Goal: Task Accomplishment & Management: Complete application form

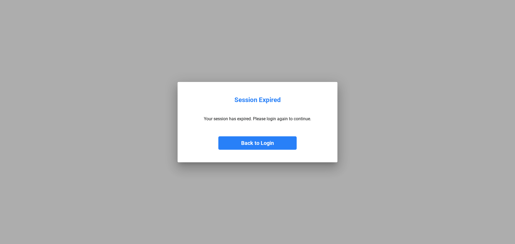
click at [260, 149] on button "Back to Login" at bounding box center [257, 143] width 78 height 13
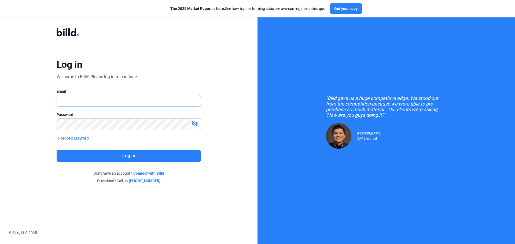
type input "[PERSON_NAME][EMAIL_ADDRESS][DOMAIN_NAME]"
click at [128, 157] on button "Log in" at bounding box center [129, 156] width 144 height 12
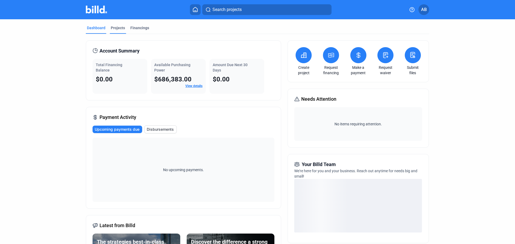
click at [119, 27] on div "Projects" at bounding box center [118, 27] width 14 height 5
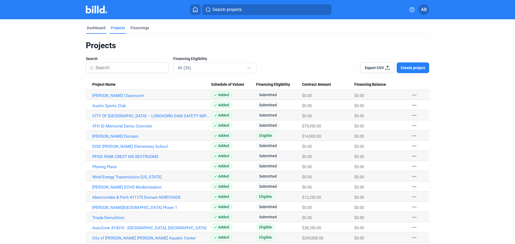
click at [91, 29] on div "Dashboard" at bounding box center [96, 27] width 19 height 5
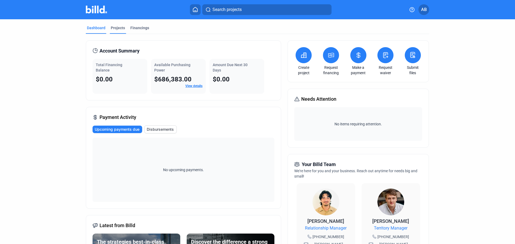
click at [120, 29] on div "Projects" at bounding box center [118, 27] width 14 height 5
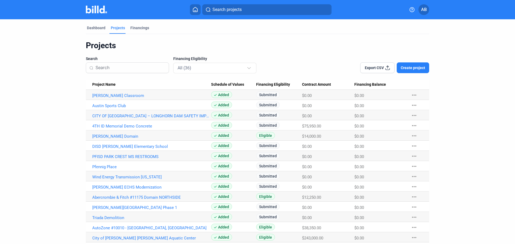
click at [411, 67] on span "Create project" at bounding box center [413, 67] width 24 height 5
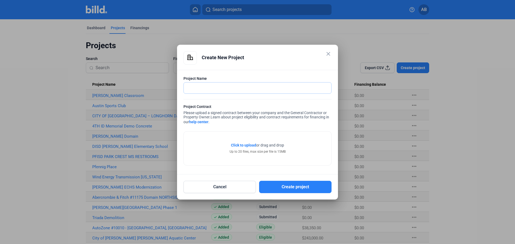
click at [229, 89] on input "text" at bounding box center [258, 88] width 148 height 11
paste input "CCRC Restroom Renovations"
type input "CCRC Restroom Renovations"
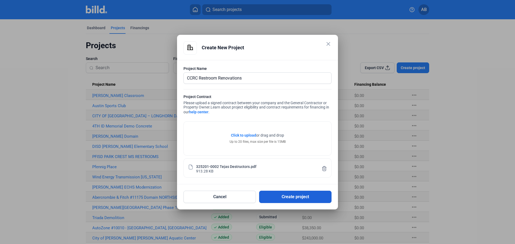
click at [285, 197] on button "Create project" at bounding box center [295, 197] width 72 height 12
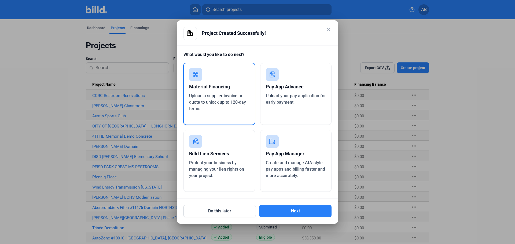
click at [292, 173] on div "Create and manage AIA-style pay apps and billing faster and more accurately." at bounding box center [296, 169] width 60 height 19
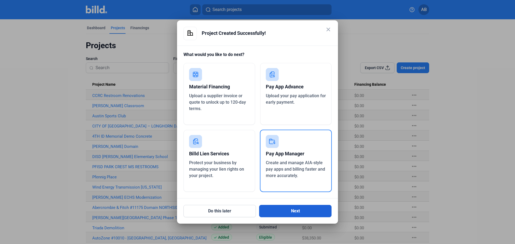
click at [293, 212] on button "Next" at bounding box center [295, 211] width 72 height 12
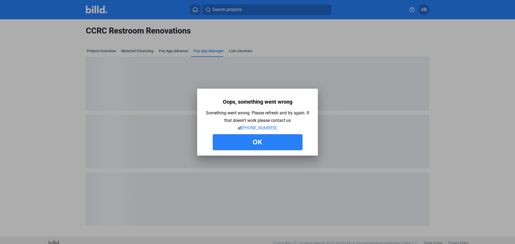
click at [252, 143] on button "Ok" at bounding box center [258, 142] width 90 height 16
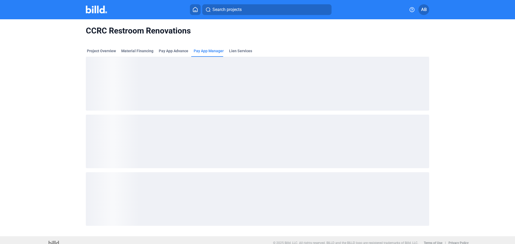
click at [176, 47] on mat-tab-group "Project Overview Material Financing Pay App Advance Pay App Manager Lien Servic…" at bounding box center [257, 136] width 343 height 188
click at [176, 49] on div "Pay App Advance" at bounding box center [174, 50] width 30 height 5
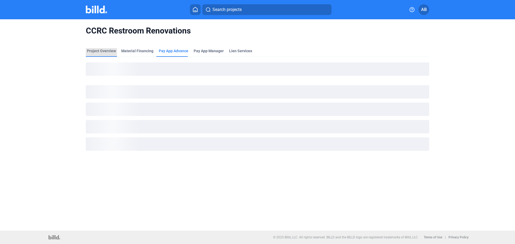
click at [102, 50] on div "Project Overview" at bounding box center [101, 50] width 29 height 5
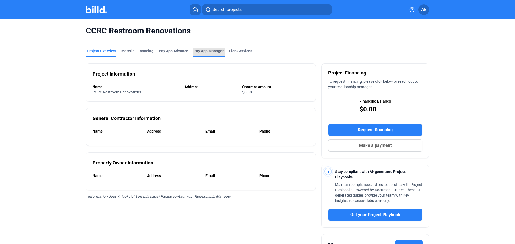
click at [199, 51] on span "Pay App Manager" at bounding box center [209, 50] width 30 height 5
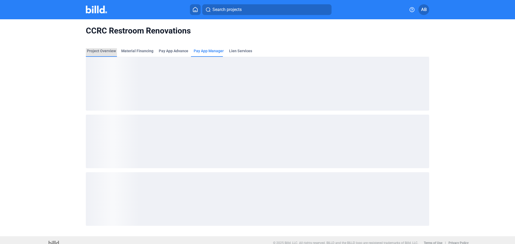
click at [99, 49] on div "Project Overview" at bounding box center [101, 50] width 29 height 5
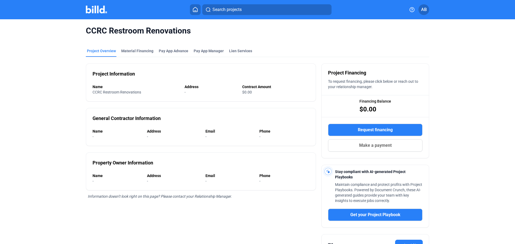
click at [94, 16] on mat-toolbar "Search projects AB" at bounding box center [257, 9] width 515 height 19
click at [97, 9] on img at bounding box center [96, 10] width 21 height 8
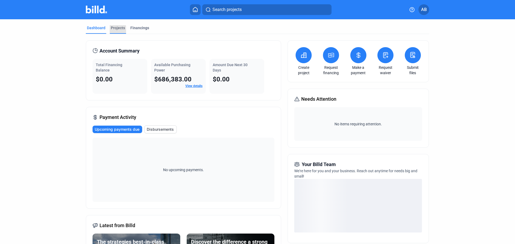
click at [115, 30] on div "Projects" at bounding box center [118, 27] width 14 height 5
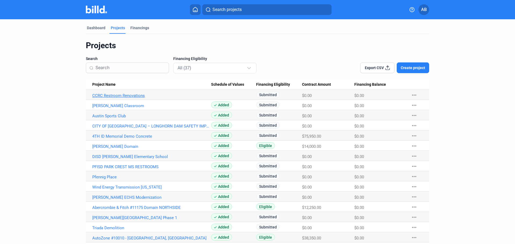
click at [113, 96] on link "CCRC Restroom Renovations" at bounding box center [151, 95] width 119 height 5
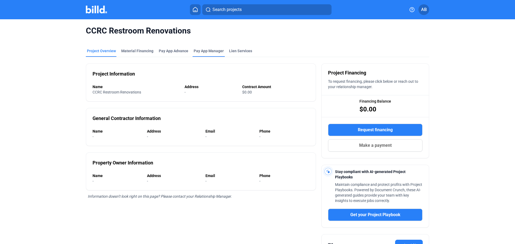
click at [208, 50] on span "Pay App Manager" at bounding box center [209, 50] width 30 height 5
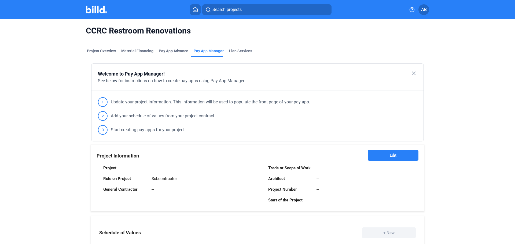
click at [403, 154] on button "Edit" at bounding box center [393, 155] width 51 height 11
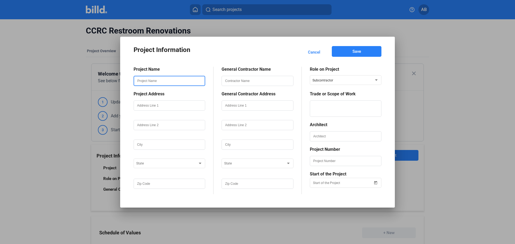
click at [150, 82] on input "text" at bounding box center [169, 80] width 71 height 9
paste input "CCRC Restroom Renovations"
type input "CCRC Restroom Renovations"
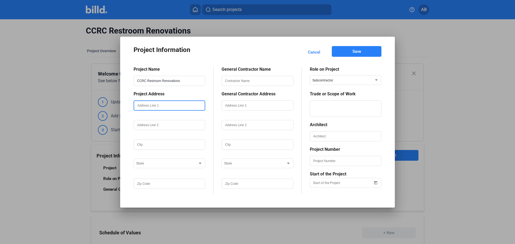
click at [171, 104] on input "text" at bounding box center [169, 105] width 71 height 9
type input "[STREET_ADDRESS][PERSON_NAME]"
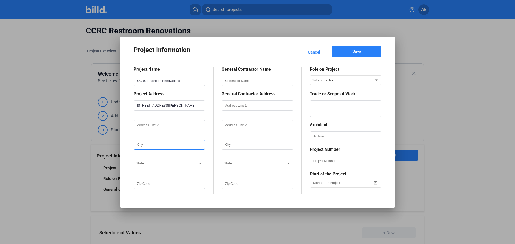
click at [156, 144] on input "text" at bounding box center [169, 144] width 71 height 9
type input "Austin"
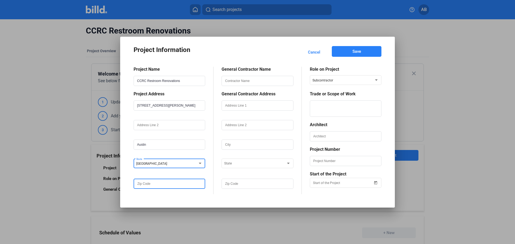
click at [154, 185] on input "text" at bounding box center [169, 183] width 71 height 9
type input "78756"
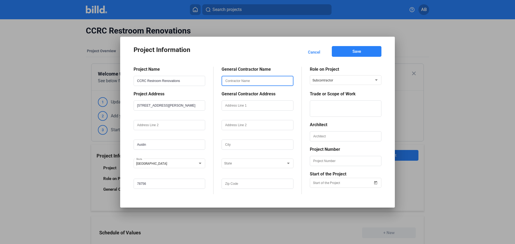
click at [259, 81] on input "text" at bounding box center [257, 80] width 71 height 9
paste input "[PERSON_NAME] Construction, LLC"
type input "[PERSON_NAME] Construction, LLC"
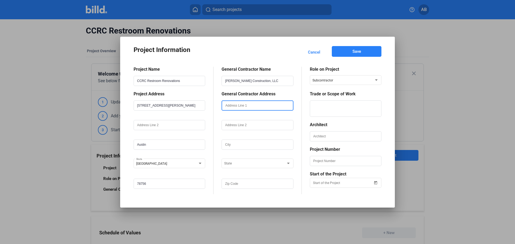
click at [242, 107] on input "text" at bounding box center [257, 105] width 71 height 9
paste input "[STREET_ADDRESS]"
type input "[STREET_ADDRESS]"
click at [242, 145] on input "text" at bounding box center [257, 144] width 71 height 9
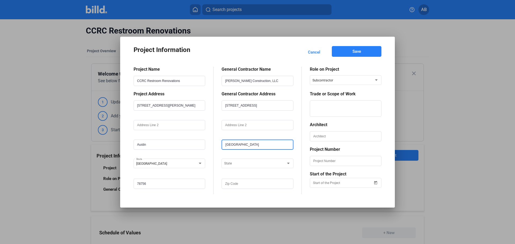
type input "[GEOGRAPHIC_DATA]"
click at [245, 164] on div "TN" at bounding box center [254, 162] width 61 height 6
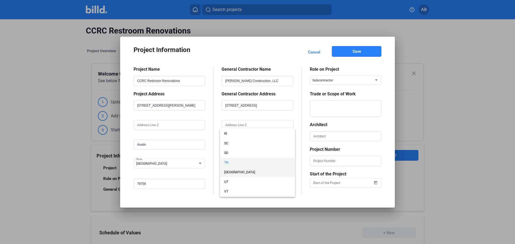
click at [229, 171] on span "[GEOGRAPHIC_DATA]" at bounding box center [257, 173] width 66 height 10
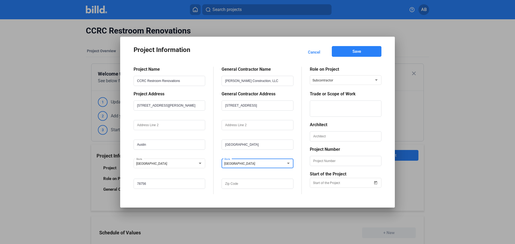
click at [215, 179] on div "General Contractor Name [PERSON_NAME] Construction, LLC General Contractor Addr…" at bounding box center [257, 131] width 88 height 128
click at [236, 186] on input "text" at bounding box center [257, 183] width 71 height 9
type input "77042"
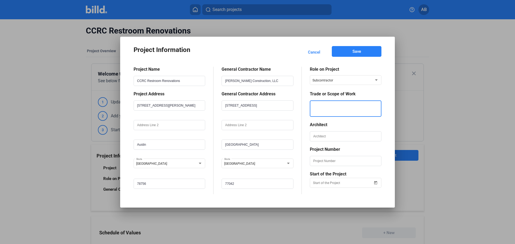
click at [331, 108] on textarea at bounding box center [345, 109] width 71 height 16
type textarea "Asbestos Abatement & Demolition"
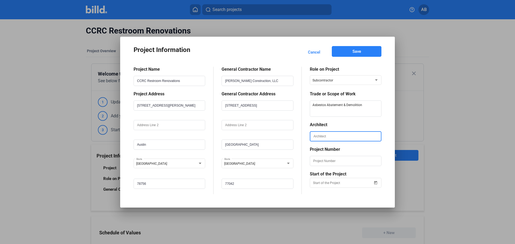
click at [327, 134] on input "text" at bounding box center [345, 136] width 71 height 9
type input "Elements of Architecture, Inc."
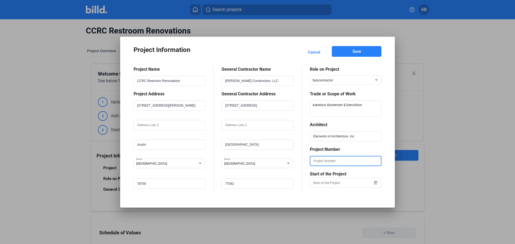
click at [322, 160] on input "text" at bounding box center [345, 161] width 71 height 9
paste input "325201"
type input "325201"
click at [377, 183] on span "Open calendar" at bounding box center [375, 179] width 13 height 13
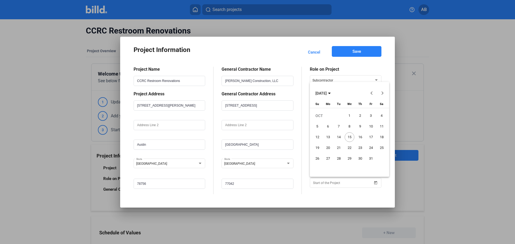
click at [372, 93] on button "Previous month" at bounding box center [371, 93] width 11 height 11
click at [340, 148] on span "15" at bounding box center [339, 148] width 10 height 10
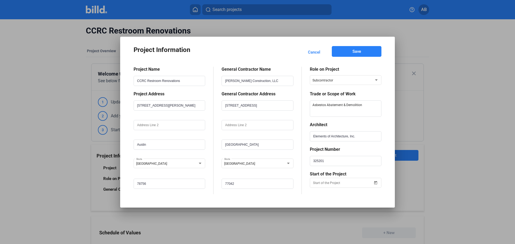
click at [363, 51] on button "Save" at bounding box center [357, 51] width 50 height 11
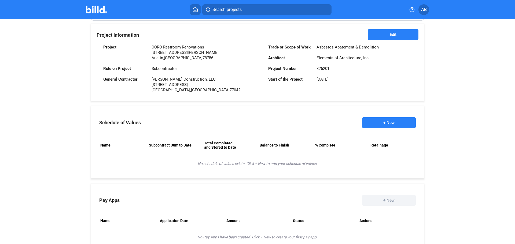
scroll to position [134, 0]
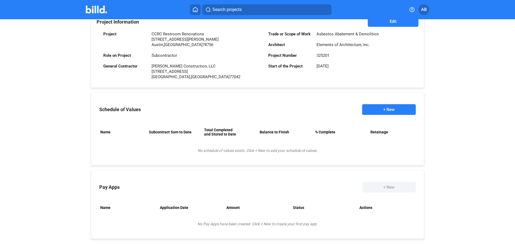
click at [388, 110] on button "+ New" at bounding box center [389, 109] width 54 height 11
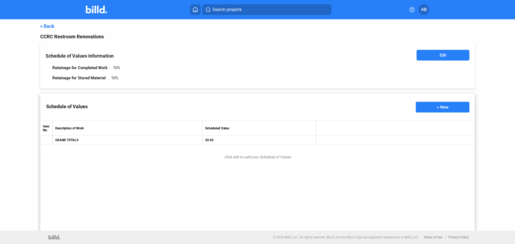
click at [453, 54] on button "Edit" at bounding box center [442, 55] width 53 height 11
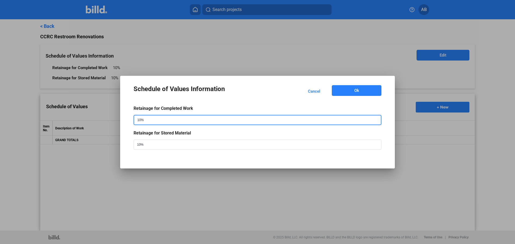
click at [180, 117] on input "10%" at bounding box center [252, 120] width 236 height 9
click at [139, 119] on input "10%" at bounding box center [252, 120] width 236 height 9
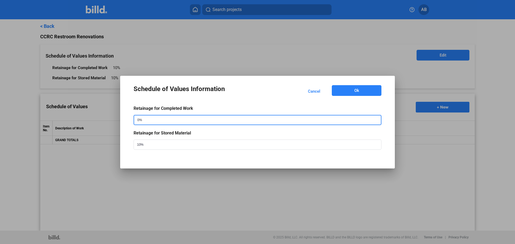
type input "0%"
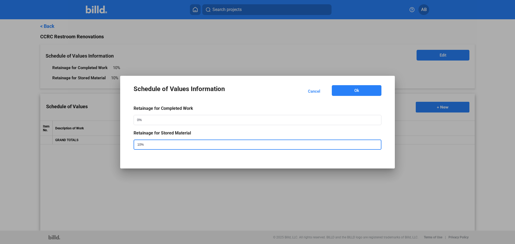
click at [138, 145] on input "10%" at bounding box center [252, 144] width 236 height 9
type input "0%"
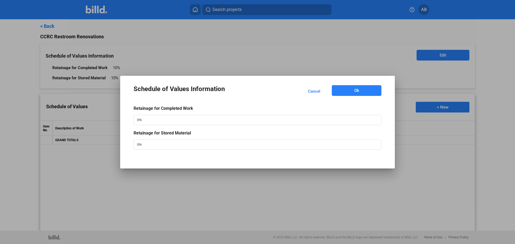
click at [352, 94] on button "Ok" at bounding box center [357, 90] width 50 height 11
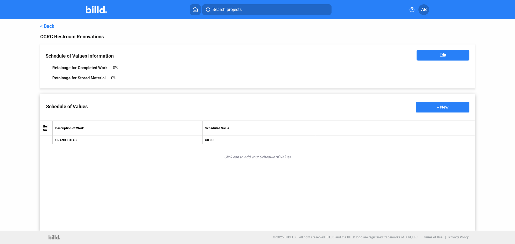
click at [443, 105] on span "+ New" at bounding box center [443, 107] width 12 height 5
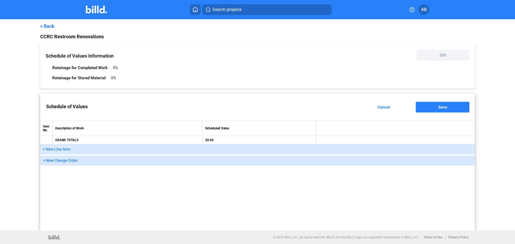
click at [64, 149] on span "+ New Line Item" at bounding box center [56, 149] width 27 height 4
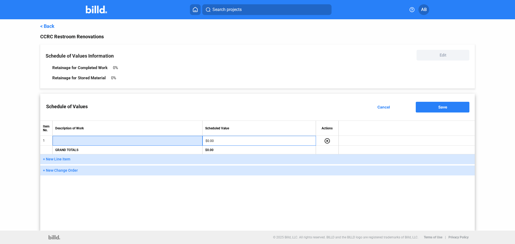
click at [101, 140] on input "text" at bounding box center [128, 141] width 144 height 8
type input "Asbestos Abatement"
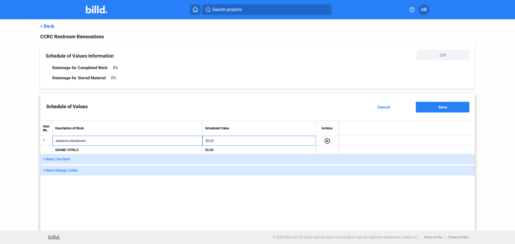
click at [44, 160] on span "+ New Line Item" at bounding box center [56, 159] width 27 height 4
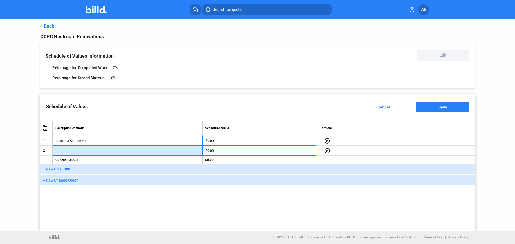
click at [72, 153] on input "text" at bounding box center [128, 151] width 144 height 8
type input "Demolition"
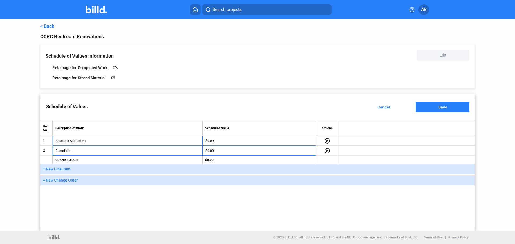
click at [62, 168] on span "+ New Line Item" at bounding box center [56, 169] width 27 height 4
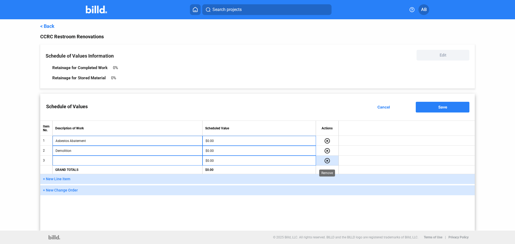
click at [327, 160] on mat-icon "highlight_remove" at bounding box center [327, 161] width 6 height 6
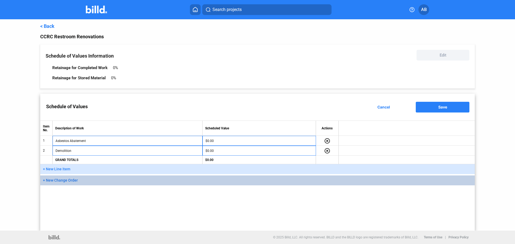
click at [43, 181] on span "+ New Change Order" at bounding box center [60, 180] width 35 height 4
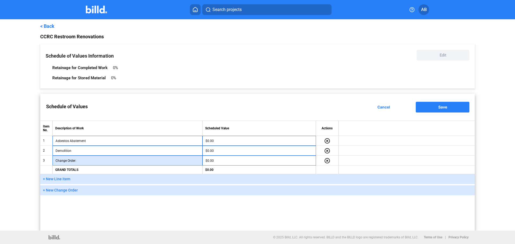
click at [95, 162] on input "text" at bounding box center [138, 161] width 122 height 8
type input "1 - Demo of Wet Walls"
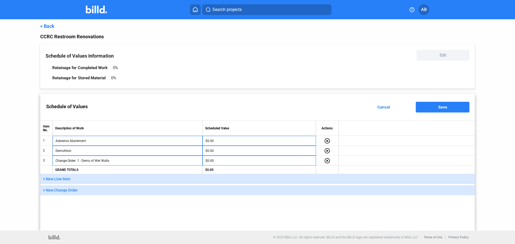
click at [56, 179] on span "+ New Line Item" at bounding box center [56, 179] width 27 height 4
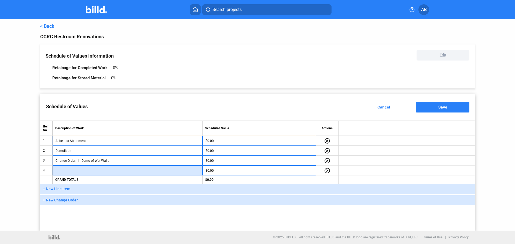
click at [73, 171] on input "text" at bounding box center [128, 171] width 144 height 8
type input "C"
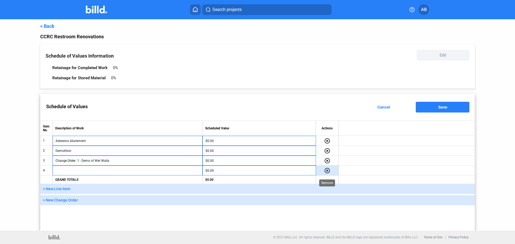
click at [327, 170] on mat-icon "highlight_remove" at bounding box center [327, 171] width 6 height 6
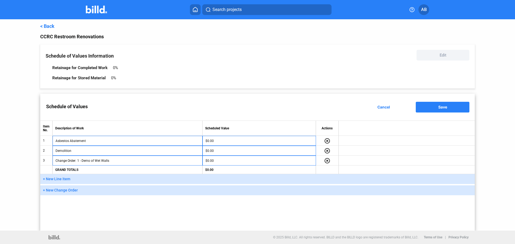
click at [45, 191] on span "+ New Change Order" at bounding box center [60, 190] width 35 height 4
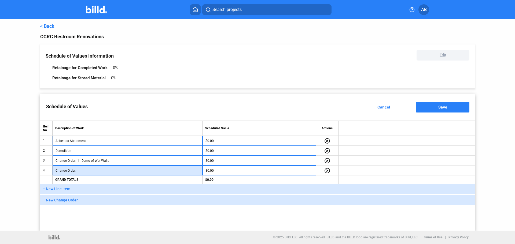
click at [84, 172] on input "text" at bounding box center [138, 171] width 122 height 8
type input "2 - Emergency Water Mitigation"
click at [190, 100] on div "Schedule of Values Cancel Save" at bounding box center [257, 107] width 434 height 27
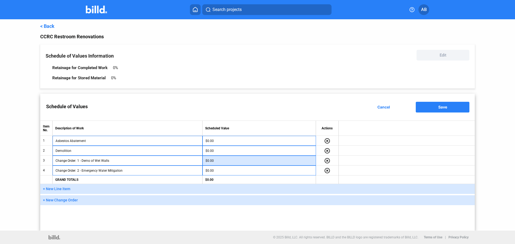
click at [233, 160] on input "$0.00" at bounding box center [259, 161] width 108 height 8
type input "7,500"
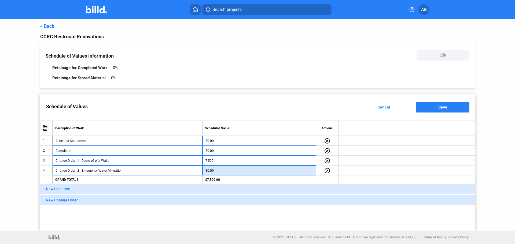
click at [222, 172] on input "$0.00" at bounding box center [259, 171] width 108 height 8
type input "24,791.58"
click at [258, 90] on div "< Back CCRC Restroom Renovations Schedule of Values Information Edit Retainage …" at bounding box center [257, 125] width 434 height 212
click at [374, 141] on td at bounding box center [407, 141] width 136 height 10
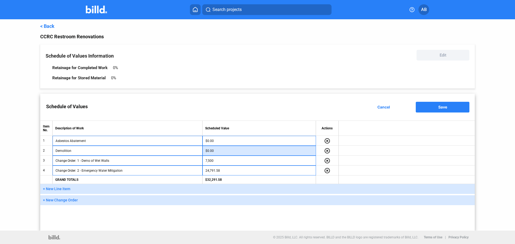
click at [213, 152] on input "$0.00" at bounding box center [259, 151] width 108 height 8
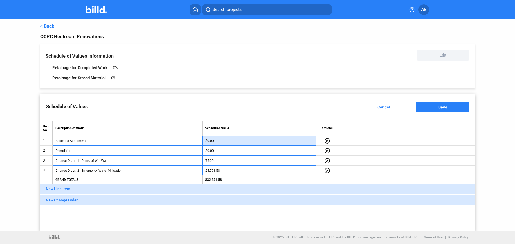
click at [229, 142] on input "$0.00" at bounding box center [259, 141] width 108 height 8
type input "1,750"
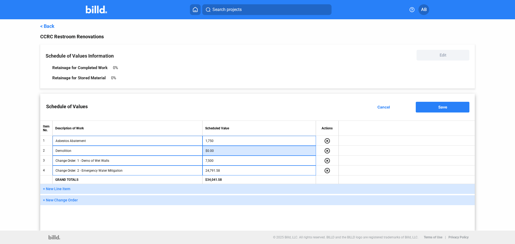
click at [218, 152] on input "$0.00" at bounding box center [259, 151] width 108 height 8
click at [217, 152] on input "$0.00" at bounding box center [259, 151] width 108 height 8
type input "0"
type input "14,500"
click at [237, 108] on div "Schedule of Values Cancel Save" at bounding box center [257, 107] width 434 height 27
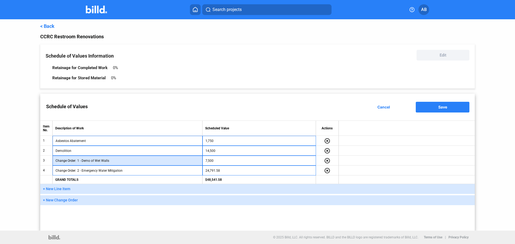
click at [96, 161] on input "1 - Demo of Wet Walls" at bounding box center [138, 161] width 122 height 8
type input "1 - Demo of Block Wet Walls"
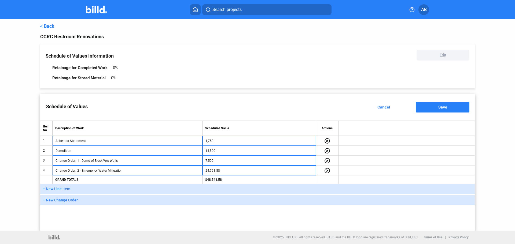
click at [156, 230] on div "Schedule of Values Cancel Save Item No. Description of Work Scheduled Value Act…" at bounding box center [257, 162] width 434 height 137
click at [431, 109] on button "Save" at bounding box center [443, 107] width 54 height 11
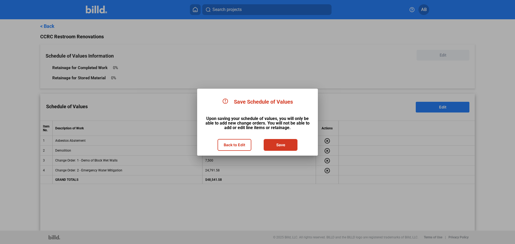
click at [287, 147] on button "Save" at bounding box center [280, 145] width 33 height 11
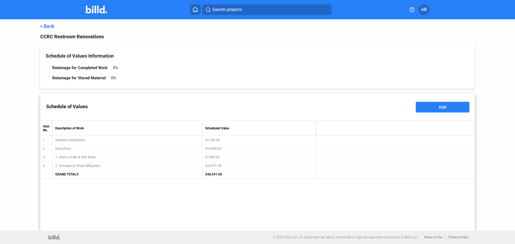
click at [44, 25] on link "< Back" at bounding box center [47, 26] width 14 height 6
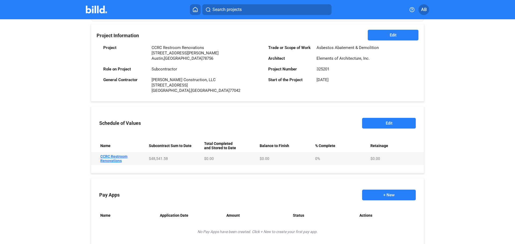
scroll to position [149, 0]
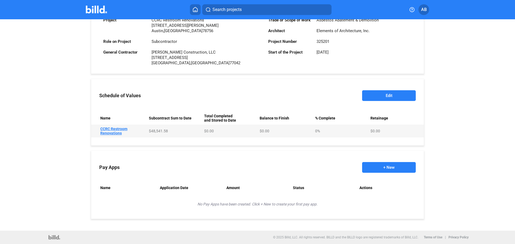
click at [386, 94] on button "Edit" at bounding box center [389, 95] width 54 height 11
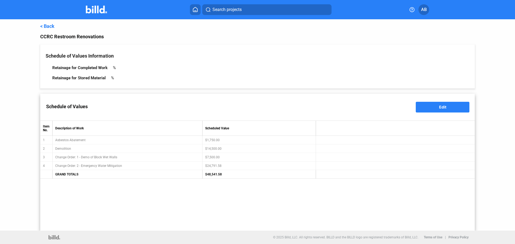
click at [45, 27] on link "< Back" at bounding box center [47, 26] width 14 height 6
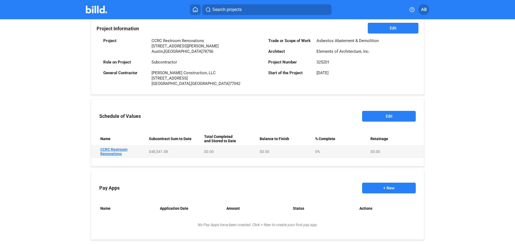
scroll to position [149, 0]
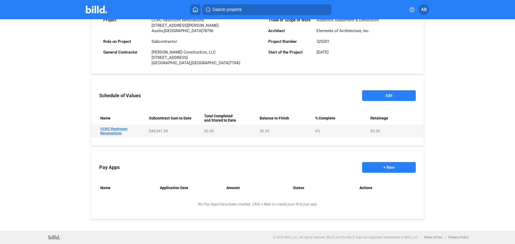
click at [388, 165] on button "+ New" at bounding box center [389, 167] width 54 height 11
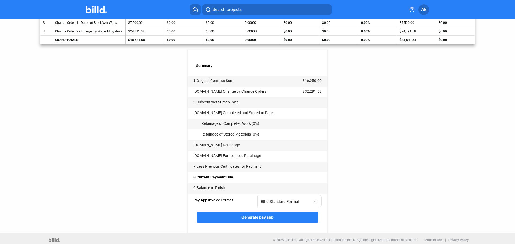
scroll to position [156, 0]
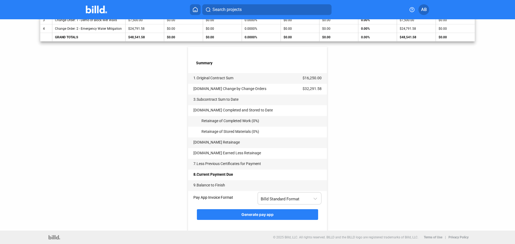
click at [301, 199] on div "Billd Standard Format" at bounding box center [287, 198] width 52 height 7
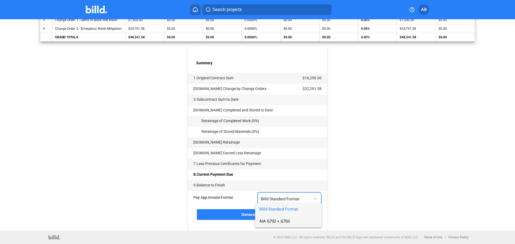
click at [285, 219] on span "AIA G702 + G703" at bounding box center [274, 221] width 30 height 5
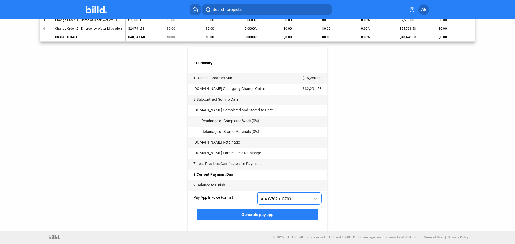
click at [153, 172] on div "< Back CCRC Restroom Renovations - Pay App #1 Pay App Information Edit Applicat…" at bounding box center [257, 47] width 434 height 367
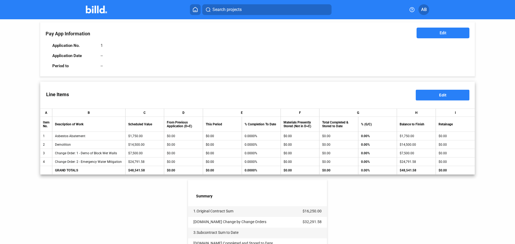
click at [445, 89] on div "Line Items Edit" at bounding box center [257, 95] width 434 height 27
click at [441, 95] on span "Edit" at bounding box center [442, 95] width 7 height 5
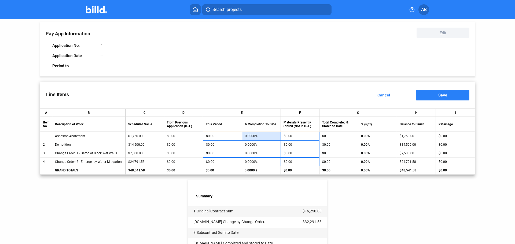
click at [258, 137] on input "0.0000%" at bounding box center [261, 136] width 33 height 8
type input "100"
click at [256, 143] on input "0.0000%" at bounding box center [261, 145] width 33 height 8
type input "100"
click at [253, 152] on input "0.0000%" at bounding box center [261, 153] width 33 height 8
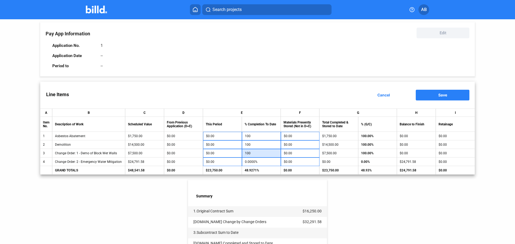
type input "100"
click at [252, 168] on td "48.9271%" at bounding box center [261, 170] width 39 height 9
click at [252, 164] on input "0.0000%" at bounding box center [261, 162] width 33 height 8
type input "100"
click at [164, 197] on div "< Back CCRC Restroom Renovations - Pay App #1 Pay App Information Edit Applicat…" at bounding box center [257, 180] width 434 height 367
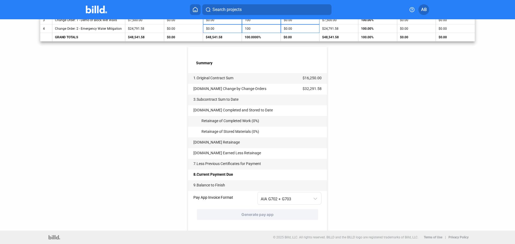
scroll to position [156, 0]
click at [186, 175] on div "< Back CCRC Restroom Renovations - Pay App #1 Pay App Information Edit Applicat…" at bounding box center [257, 47] width 434 height 367
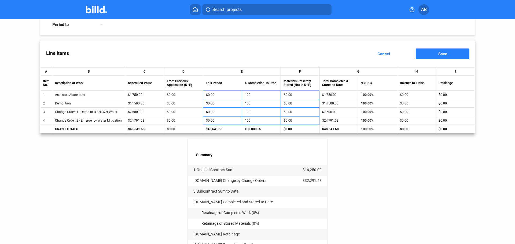
scroll to position [22, 0]
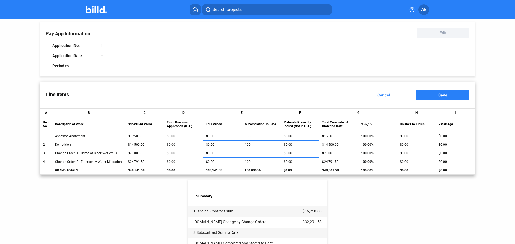
click at [444, 96] on span "Save" at bounding box center [442, 95] width 9 height 5
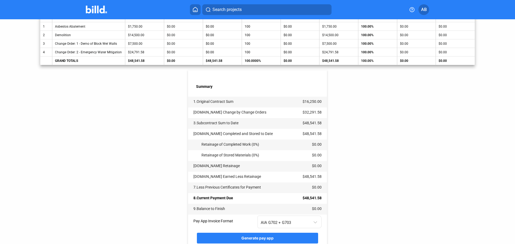
scroll to position [156, 0]
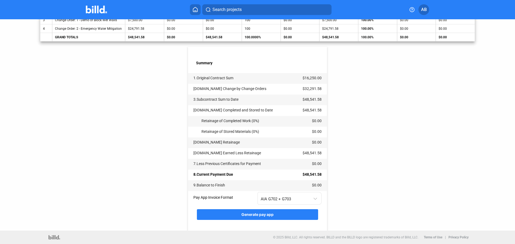
click at [259, 213] on span "Generate pay app" at bounding box center [257, 214] width 32 height 5
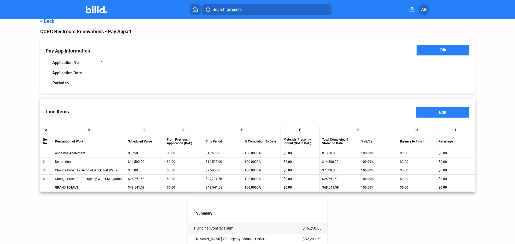
scroll to position [0, 0]
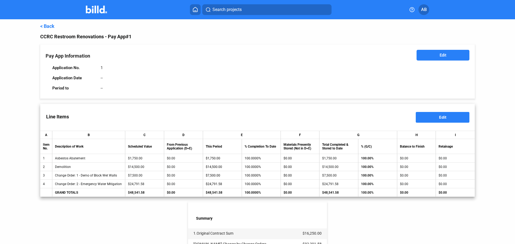
click at [445, 55] on button "Edit" at bounding box center [442, 55] width 53 height 11
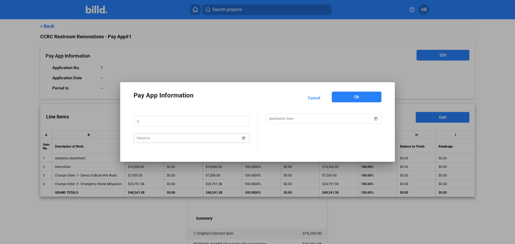
click at [164, 139] on div "Pay App Information Cancel Ok 1" at bounding box center [257, 122] width 515 height 244
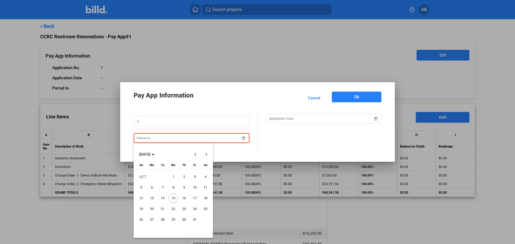
click at [194, 219] on span "31" at bounding box center [195, 220] width 10 height 10
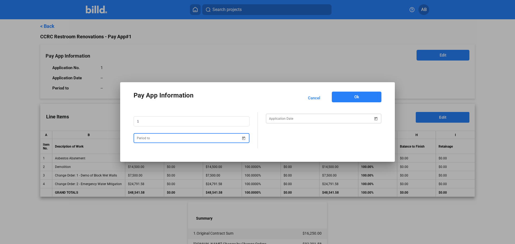
click at [298, 120] on div "Pay App Information Cancel Ok 1" at bounding box center [257, 122] width 515 height 244
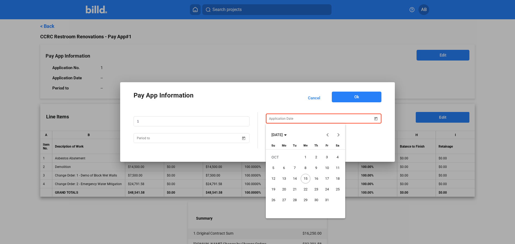
click at [307, 179] on span "15" at bounding box center [306, 179] width 10 height 10
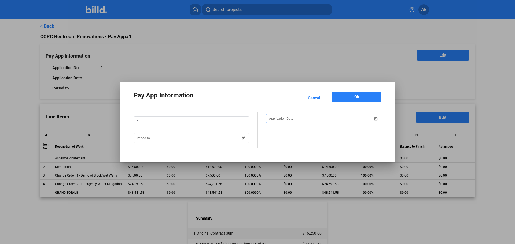
click at [346, 94] on button "Ok" at bounding box center [357, 97] width 50 height 11
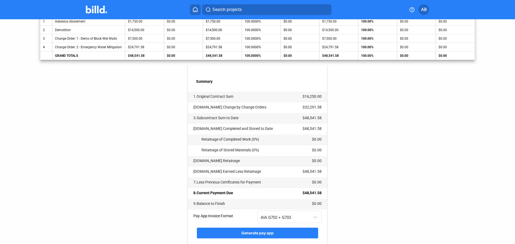
scroll to position [156, 0]
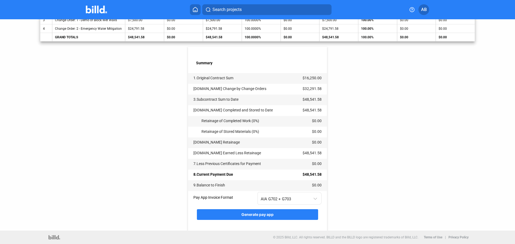
click at [270, 215] on span "Generate pay app" at bounding box center [257, 214] width 32 height 5
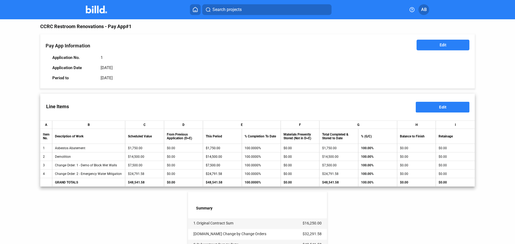
scroll to position [0, 0]
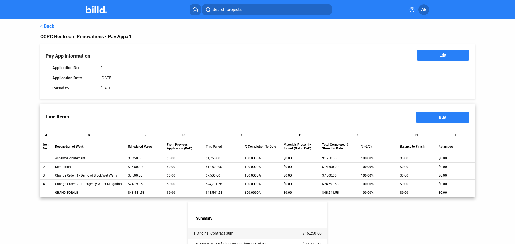
click at [48, 25] on link "< Back" at bounding box center [47, 26] width 14 height 6
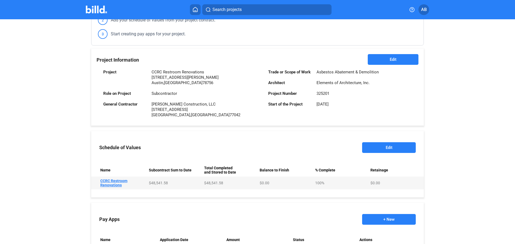
scroll to position [147, 0]
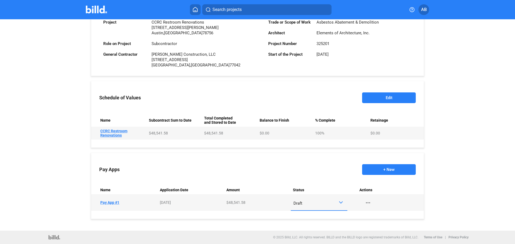
click at [325, 201] on div "Draft" at bounding box center [315, 202] width 45 height 7
click at [313, 200] on span "Submitted" at bounding box center [317, 202] width 51 height 12
click at [316, 174] on div "Pay Apps + New" at bounding box center [257, 169] width 333 height 27
click at [91, 157] on div "Pay Apps + New" at bounding box center [257, 169] width 333 height 27
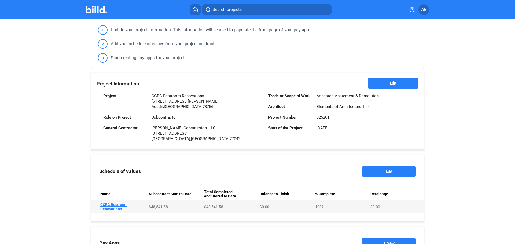
scroll to position [67, 0]
